Goal: Task Accomplishment & Management: Complete application form

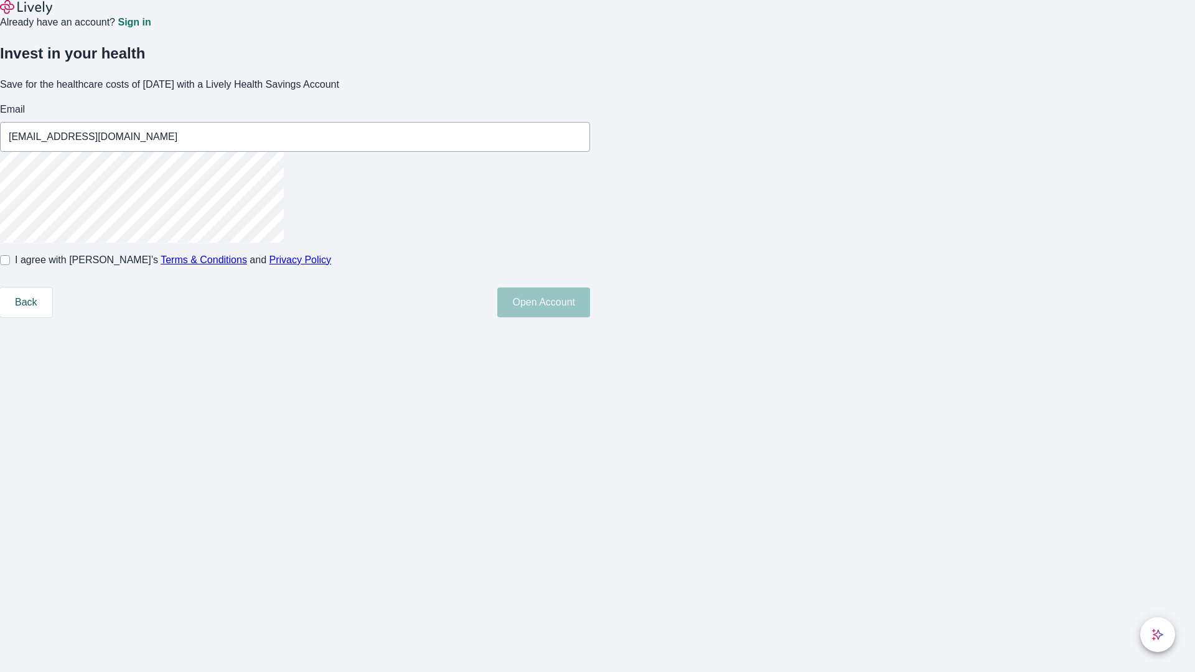
click at [10, 265] on input "I agree with Lively’s Terms & Conditions and Privacy Policy" at bounding box center [5, 260] width 10 height 10
checkbox input "true"
click at [590, 317] on button "Open Account" at bounding box center [543, 303] width 93 height 30
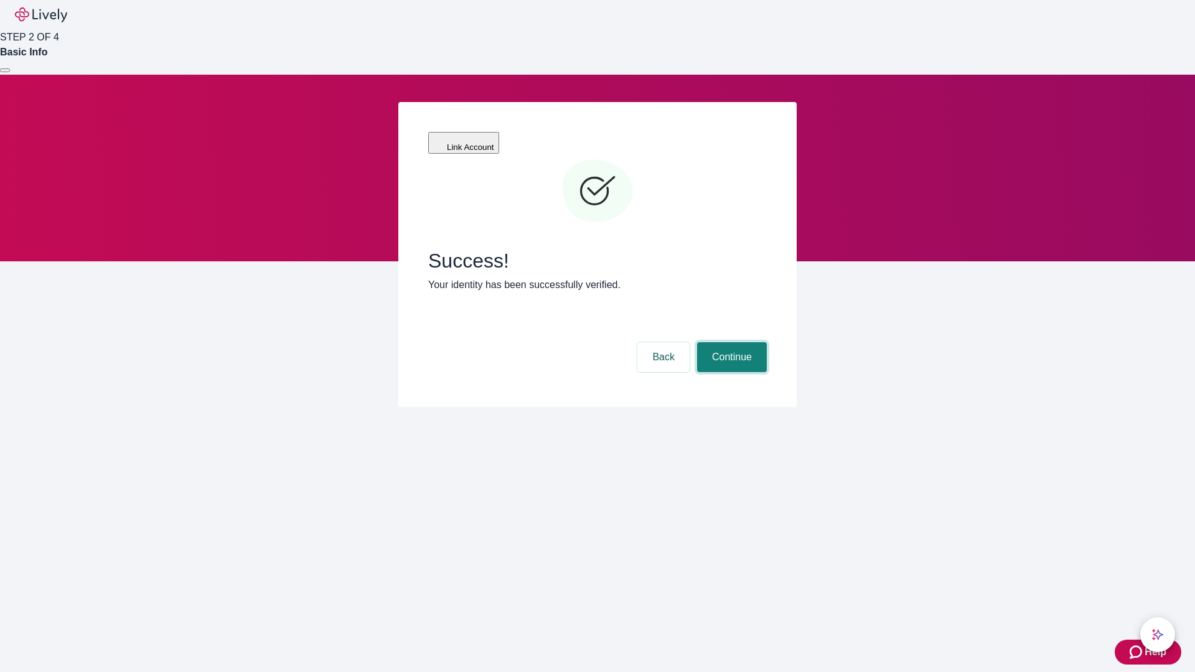
click at [730, 342] on button "Continue" at bounding box center [732, 357] width 70 height 30
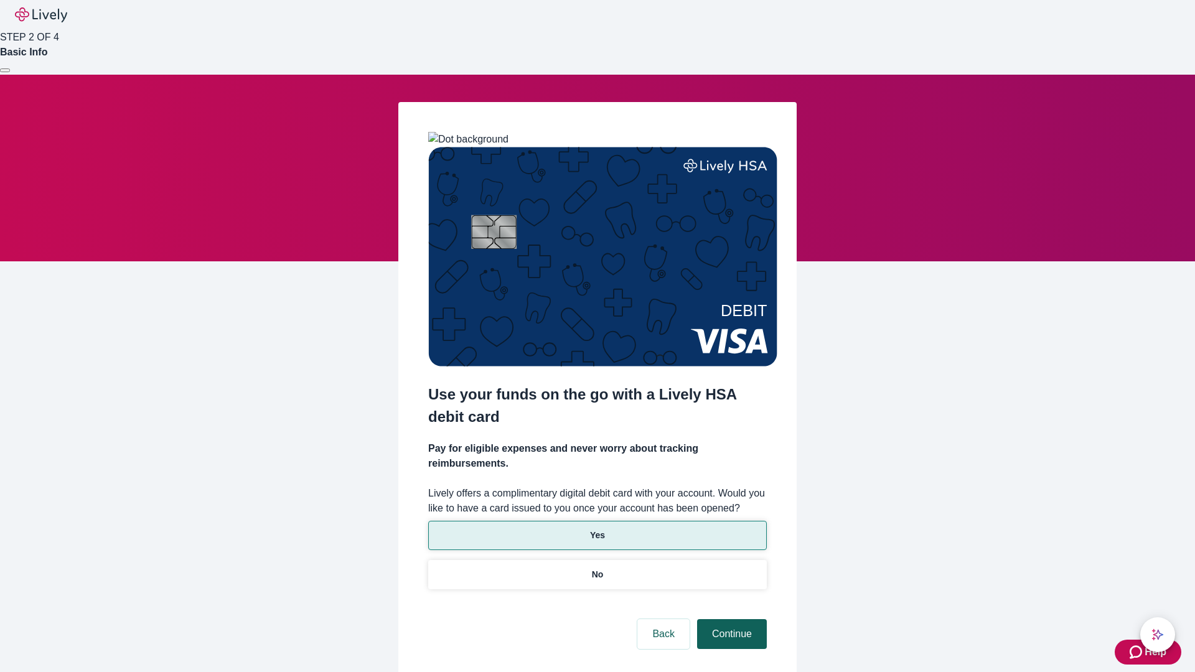
click at [597, 529] on p "Yes" at bounding box center [597, 535] width 15 height 13
click at [730, 619] on button "Continue" at bounding box center [732, 634] width 70 height 30
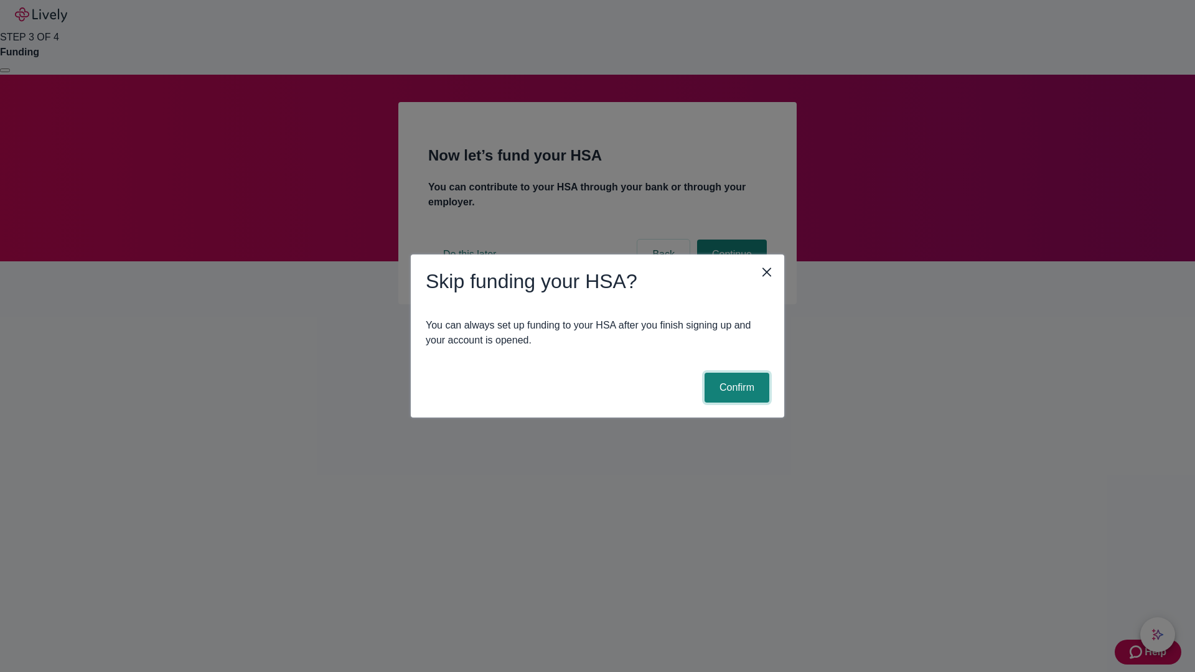
click at [735, 388] on button "Confirm" at bounding box center [737, 388] width 65 height 30
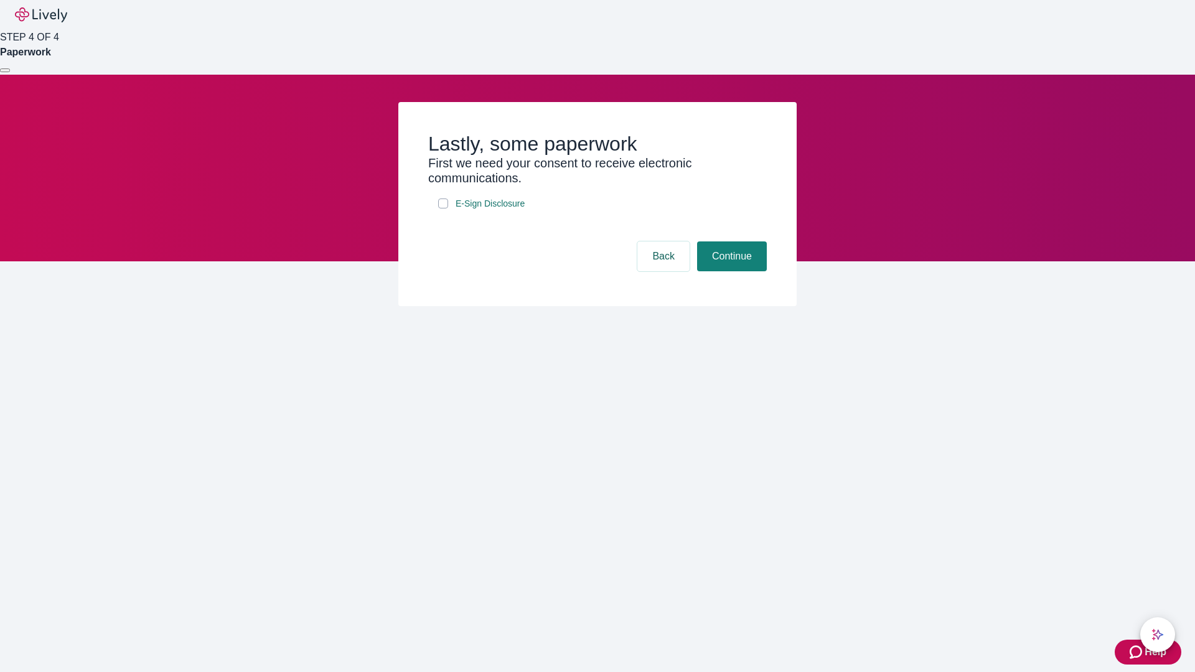
click at [443, 209] on input "E-Sign Disclosure" at bounding box center [443, 204] width 10 height 10
checkbox input "true"
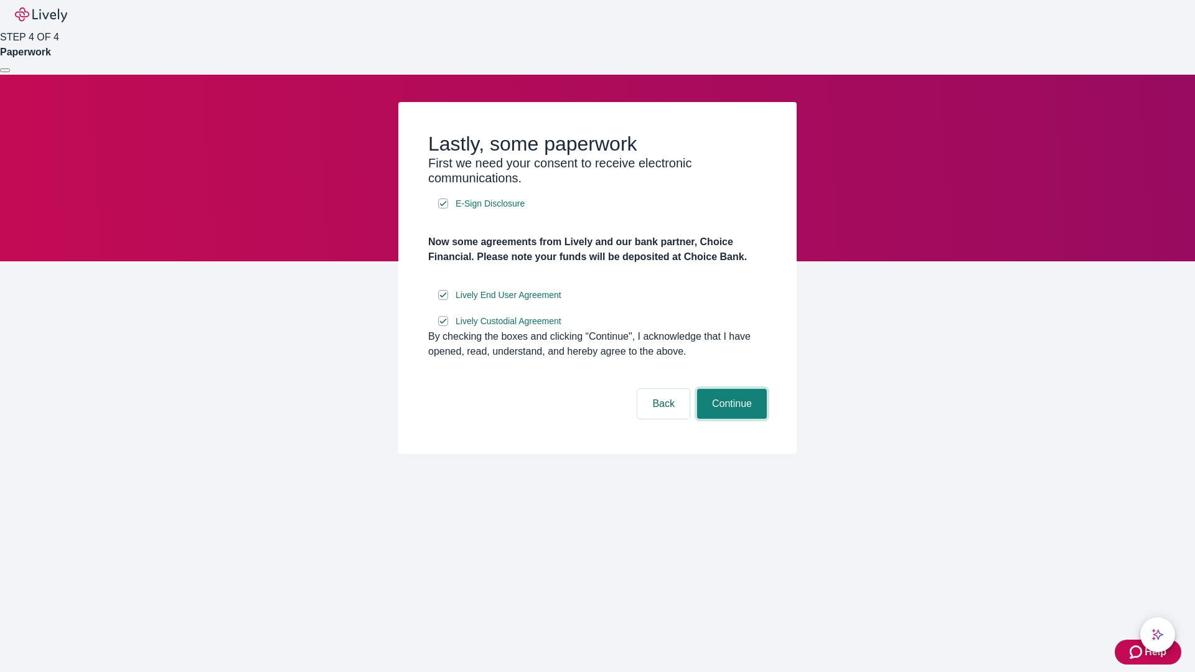
click at [730, 419] on button "Continue" at bounding box center [732, 404] width 70 height 30
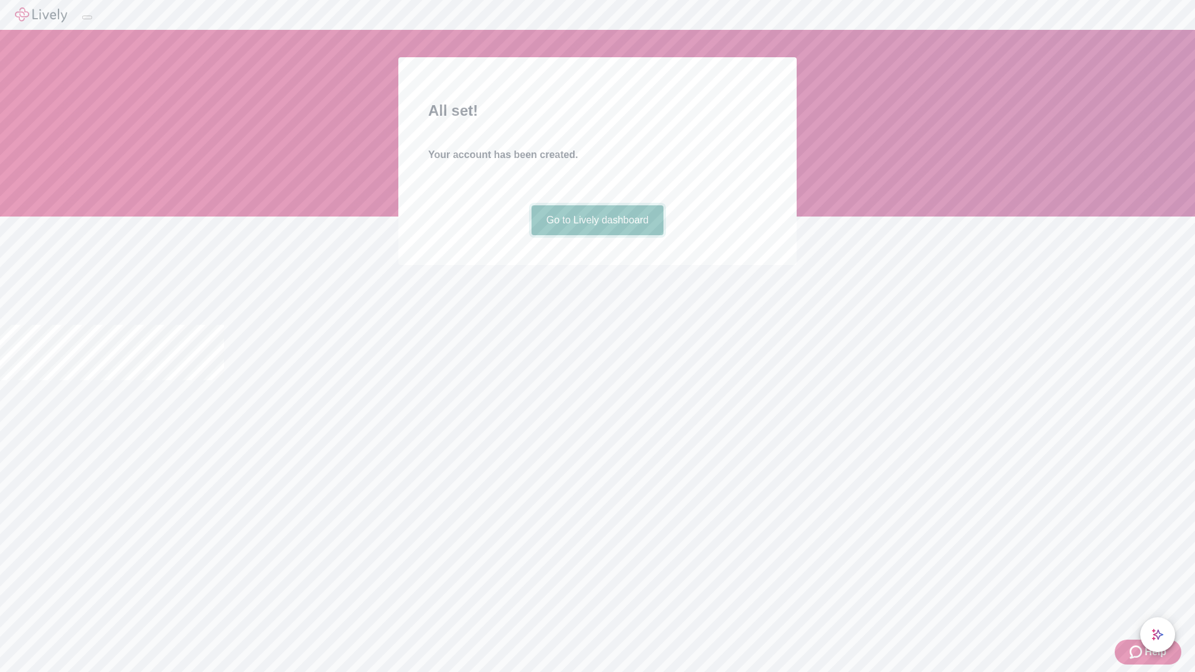
click at [597, 235] on link "Go to Lively dashboard" at bounding box center [598, 220] width 133 height 30
